Goal: Information Seeking & Learning: Learn about a topic

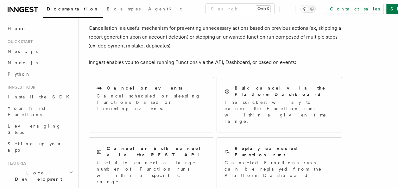
scroll to position [35, 0]
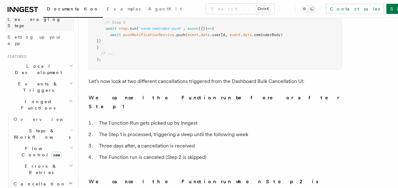
scroll to position [107, 0]
click at [62, 96] on h2 "Inngest Functions" at bounding box center [39, 105] width 69 height 18
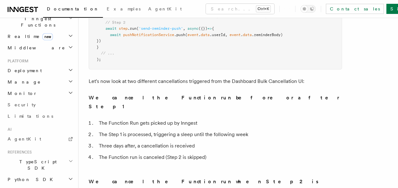
scroll to position [186, 0]
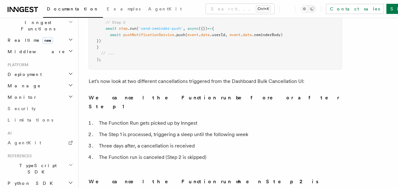
click at [68, 83] on icon "button" at bounding box center [70, 85] width 5 height 5
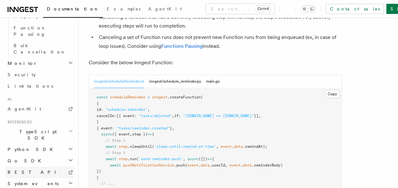
scroll to position [295, 0]
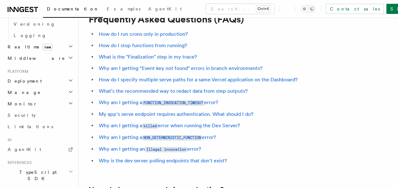
scroll to position [31, 0]
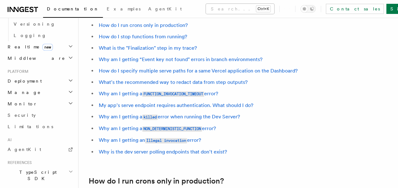
click at [206, 7] on button "Search... Ctrl+K" at bounding box center [240, 9] width 68 height 10
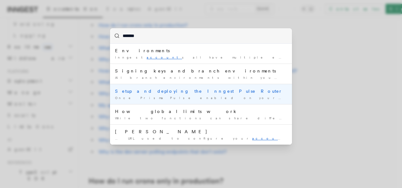
type input "******"
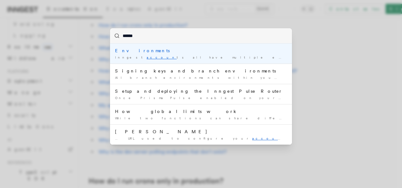
click at [201, 92] on div "Setup and deploying the Inngest Pulse Router" at bounding box center [201, 91] width 172 height 6
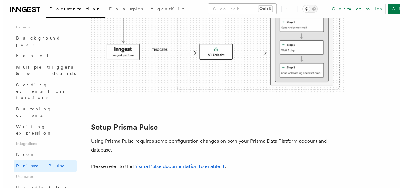
scroll to position [328, 0]
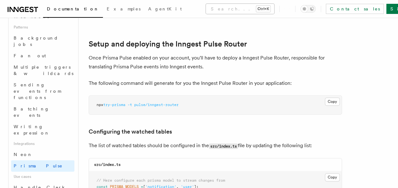
click at [208, 11] on button "Search... Ctrl+K" at bounding box center [240, 9] width 68 height 10
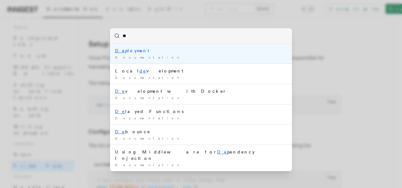
type input "*"
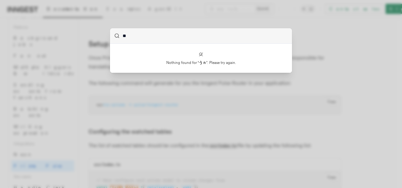
type input "*"
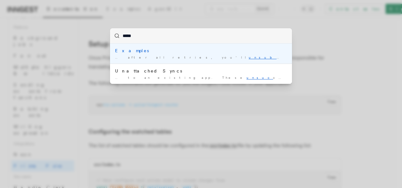
type input "*****"
